Goal: Communication & Community: Answer question/provide support

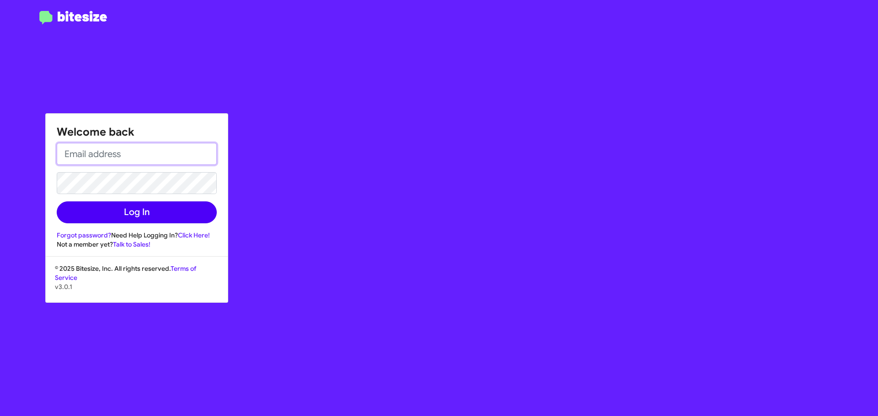
type input "[EMAIL_ADDRESS][DOMAIN_NAME]"
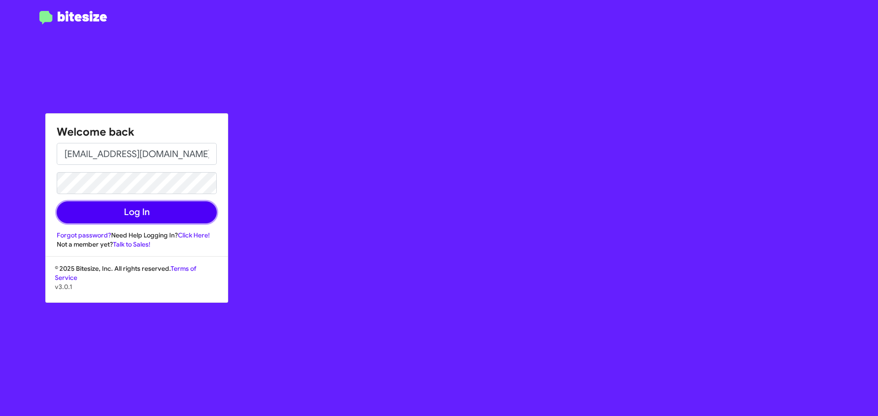
click at [121, 207] on button "Log In" at bounding box center [137, 213] width 160 height 22
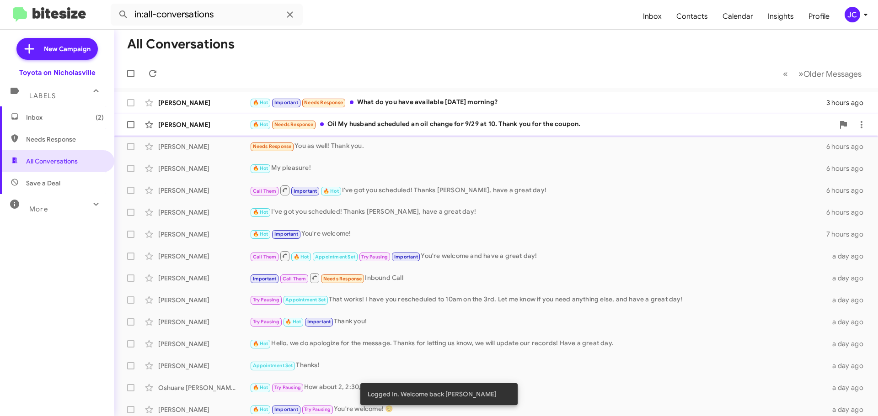
click at [193, 130] on div "[PERSON_NAME] 🔥 Hot Needs Response Oil My husband scheduled an oil change for 9…" at bounding box center [496, 125] width 749 height 18
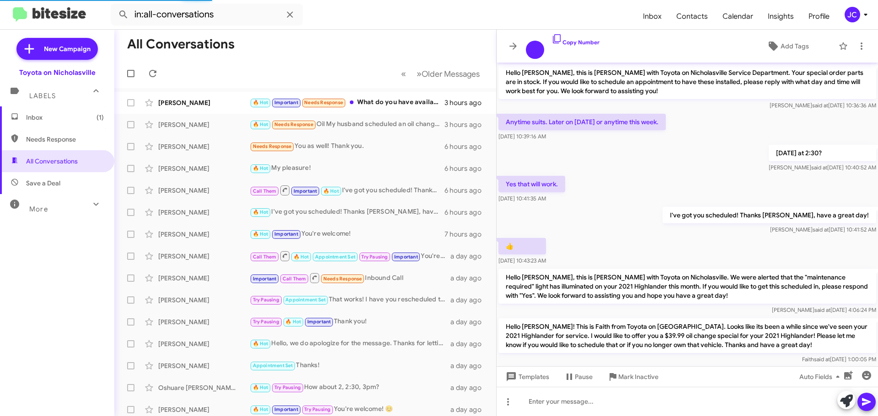
scroll to position [173, 0]
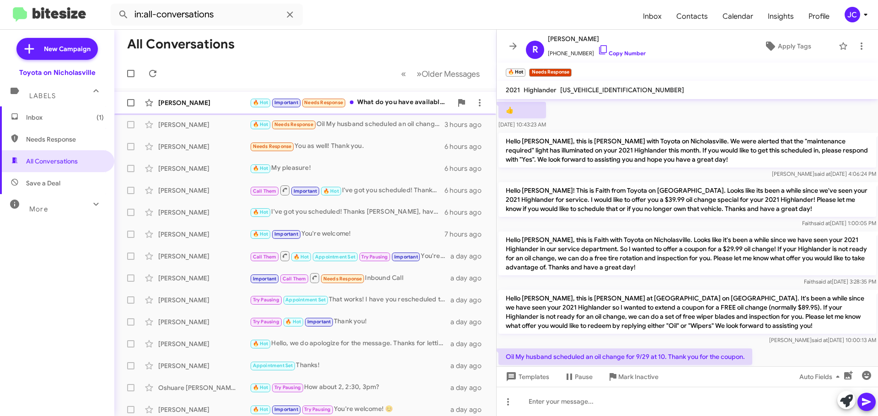
click at [232, 99] on div "[PERSON_NAME]" at bounding box center [203, 102] width 91 height 9
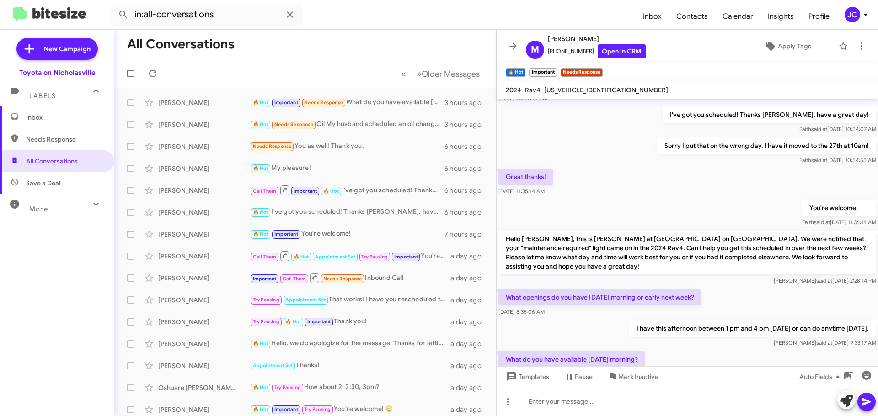
scroll to position [179, 0]
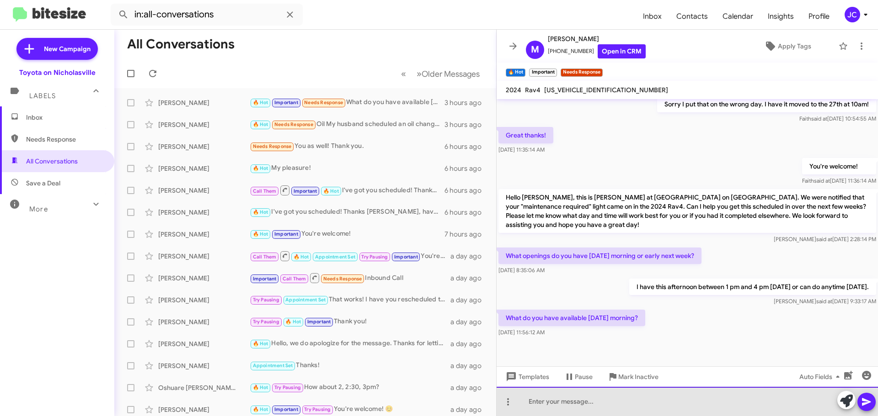
click at [647, 394] on div at bounding box center [686, 401] width 381 height 29
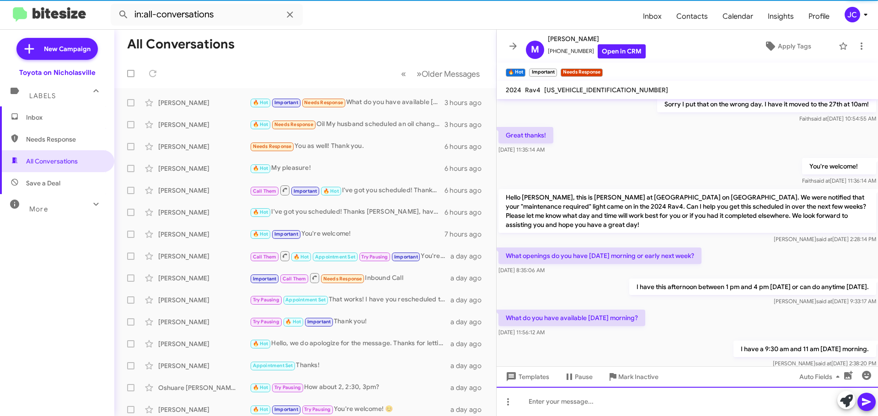
scroll to position [0, 0]
